Goal: Transaction & Acquisition: Purchase product/service

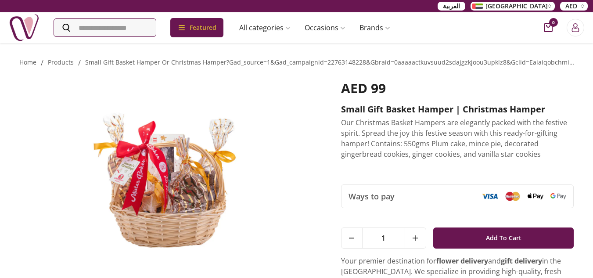
scroll to position [132, 0]
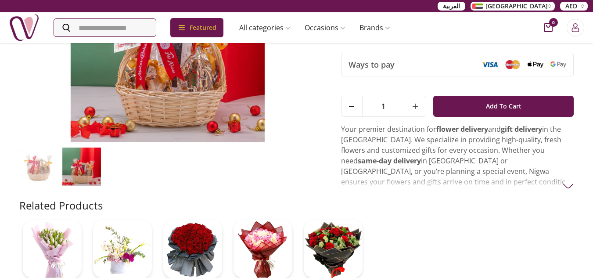
click at [84, 171] on img at bounding box center [81, 167] width 39 height 39
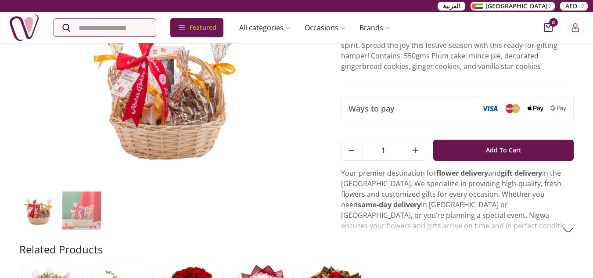
click at [51, 210] on img at bounding box center [38, 210] width 39 height 39
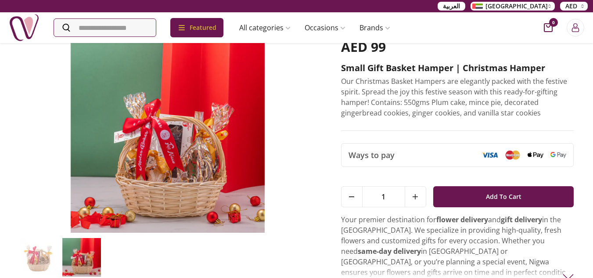
scroll to position [0, 0]
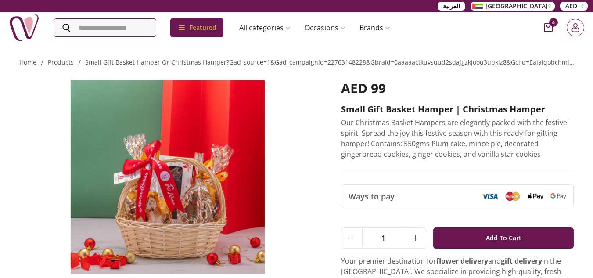
click at [576, 29] on icon "Login" at bounding box center [575, 30] width 7 height 4
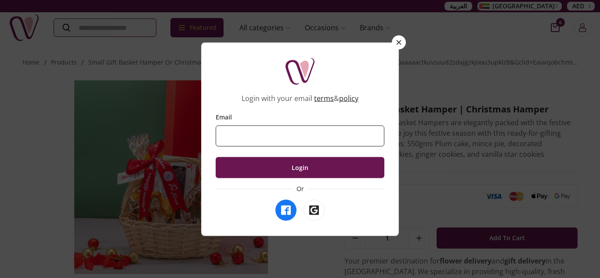
click at [258, 140] on input "Email" at bounding box center [300, 135] width 169 height 21
type input "**********"
click at [216, 157] on button "Login" at bounding box center [300, 167] width 169 height 21
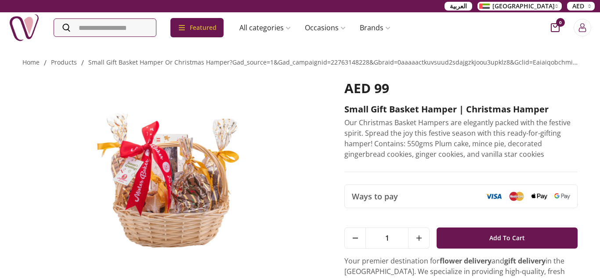
click at [404, 43] on button "Close panel" at bounding box center [403, 37] width 15 height 15
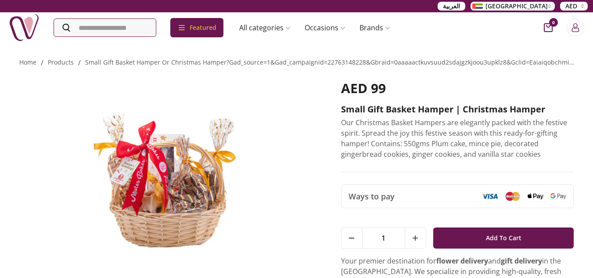
click at [552, 24] on span "0" at bounding box center [553, 22] width 9 height 9
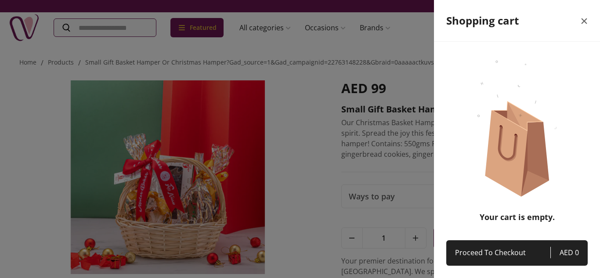
click at [583, 17] on icon "close" at bounding box center [584, 21] width 11 height 11
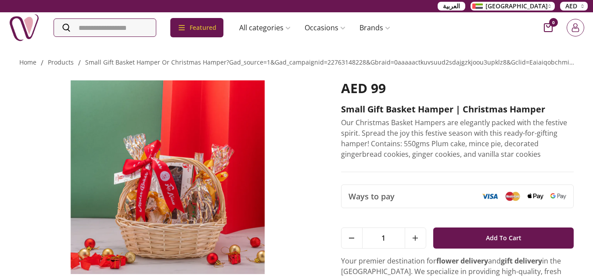
click at [583, 27] on button "Login" at bounding box center [576, 28] width 18 height 18
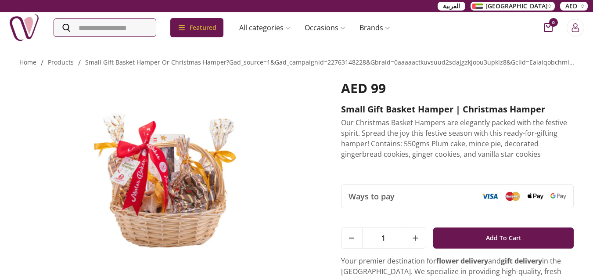
click at [399, 46] on div "Login with your email terms & policy Email Login Or" at bounding box center [296, 139] width 205 height 201
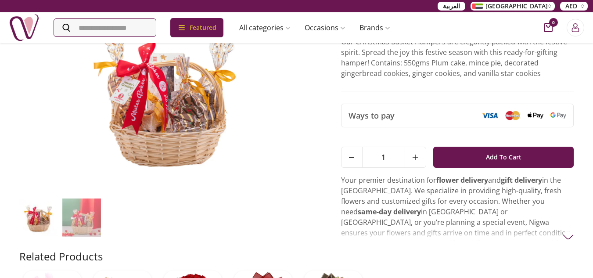
scroll to position [132, 0]
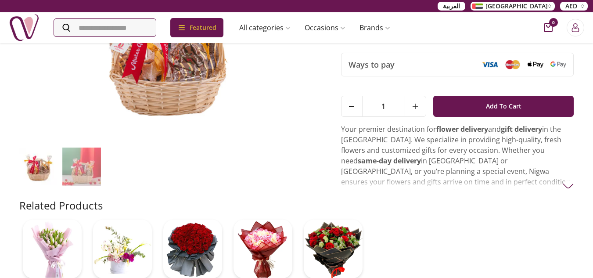
click at [569, 186] on img at bounding box center [568, 186] width 11 height 11
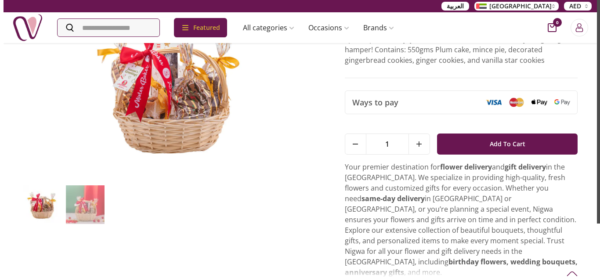
scroll to position [0, 0]
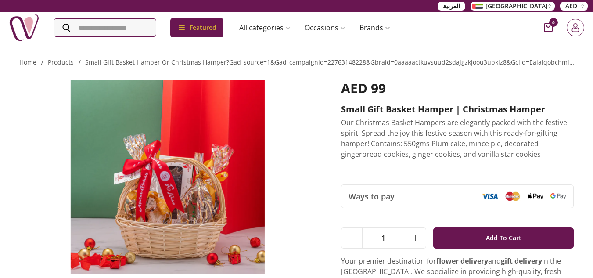
click at [574, 31] on icon "Login" at bounding box center [575, 27] width 9 height 9
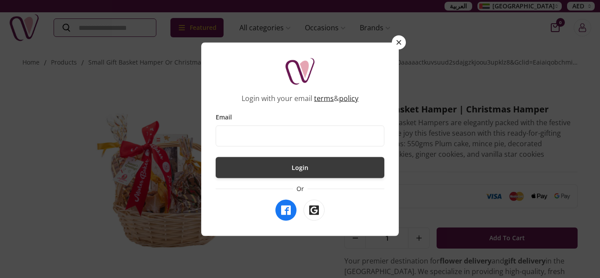
click at [296, 170] on button "Login" at bounding box center [300, 167] width 169 height 21
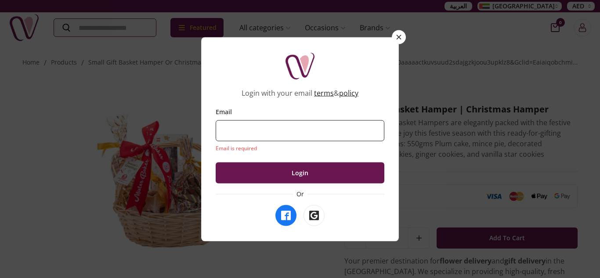
click at [260, 126] on input "Email" at bounding box center [300, 130] width 169 height 21
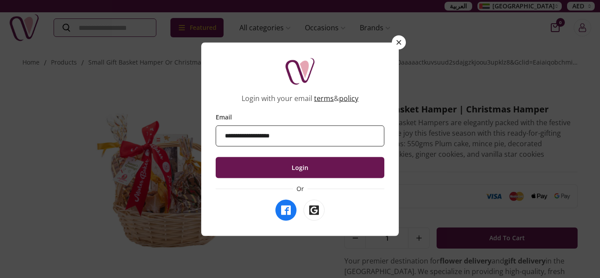
type input "**********"
click at [216, 157] on button "Login" at bounding box center [300, 167] width 169 height 21
